Goal: Task Accomplishment & Management: Use online tool/utility

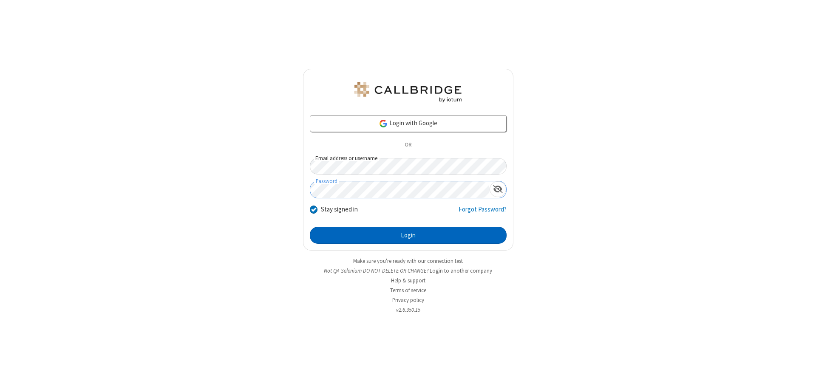
click at [408, 236] on button "Login" at bounding box center [408, 235] width 197 height 17
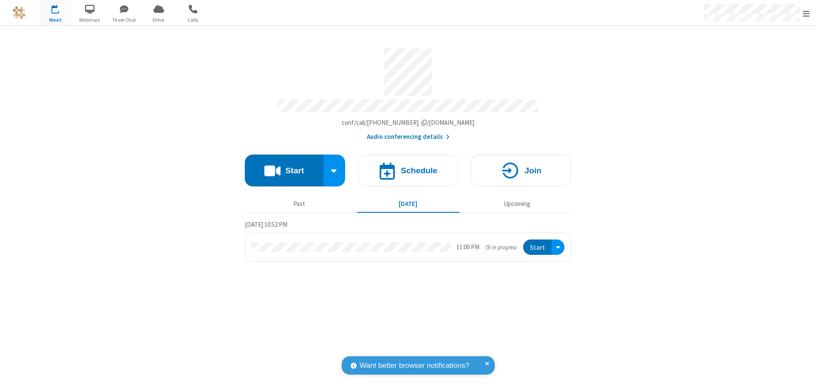
click at [807, 13] on span "Open menu" at bounding box center [806, 13] width 7 height 9
click at [159, 20] on span "Drive" at bounding box center [159, 20] width 32 height 8
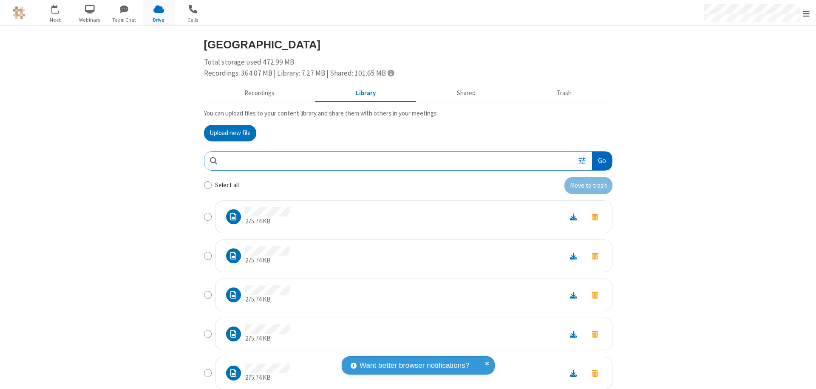
click at [599, 161] on button "Go" at bounding box center [602, 161] width 20 height 19
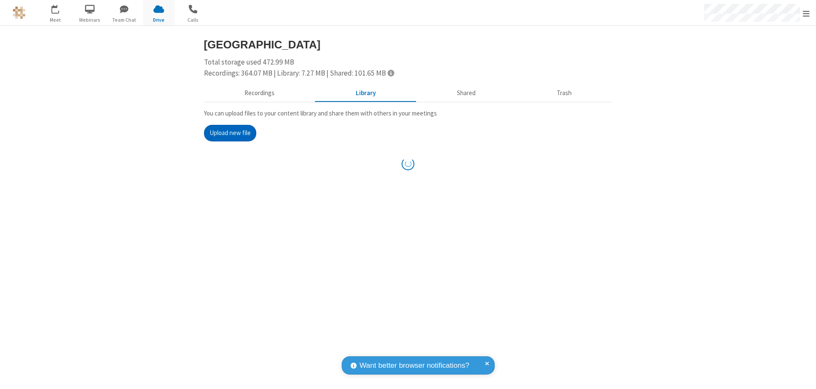
click at [227, 133] on button "Upload new file" at bounding box center [230, 133] width 52 height 17
